Goal: Entertainment & Leisure: Browse casually

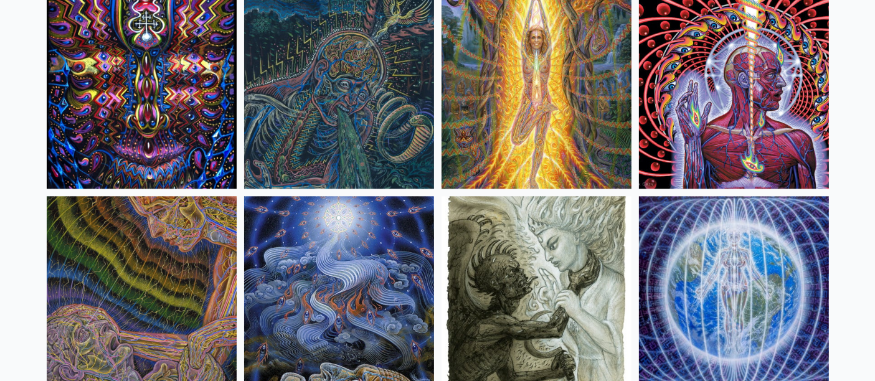
scroll to position [7838, 0]
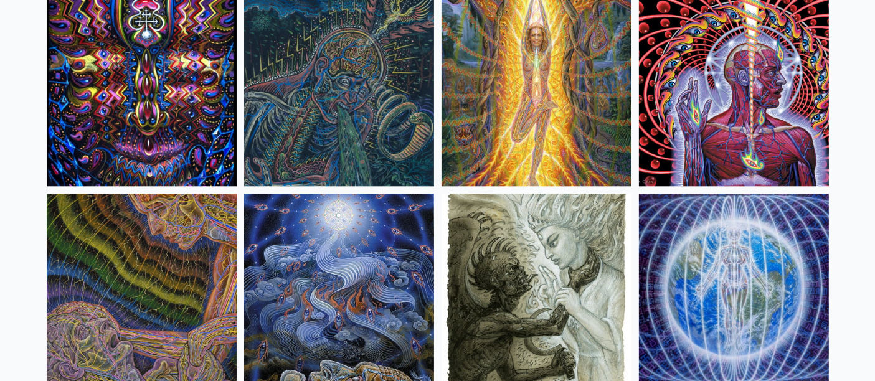
click at [681, 132] on img at bounding box center [734, 91] width 190 height 190
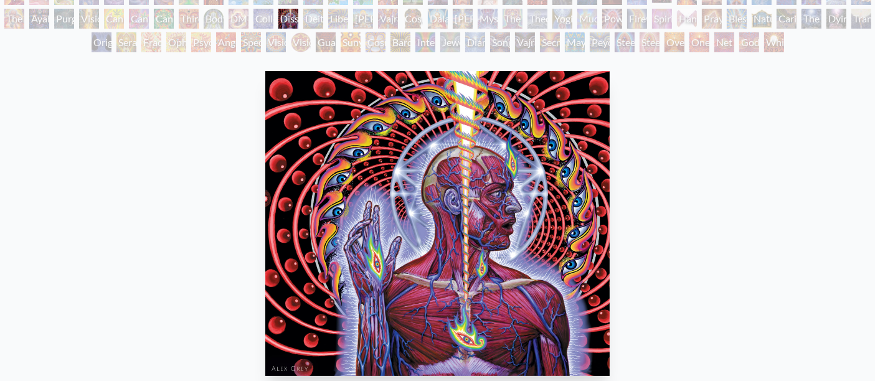
scroll to position [138, 0]
